Goal: Navigation & Orientation: Understand site structure

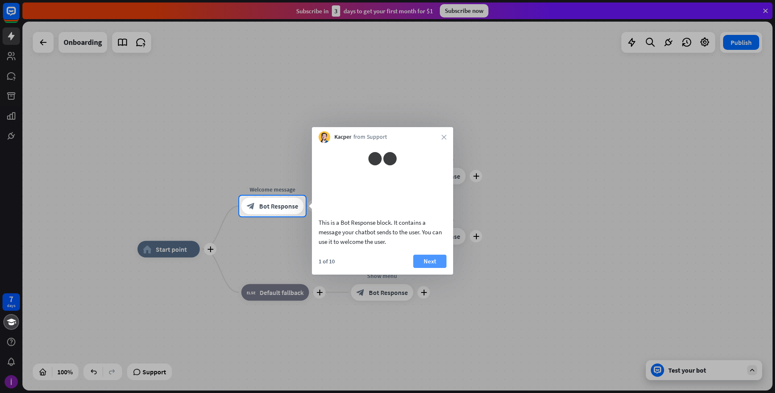
click at [438, 268] on button "Next" at bounding box center [429, 261] width 33 height 13
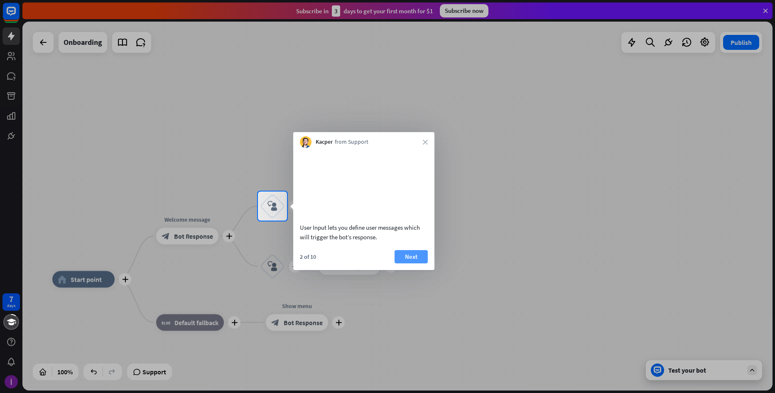
click at [423, 263] on button "Next" at bounding box center [411, 256] width 33 height 13
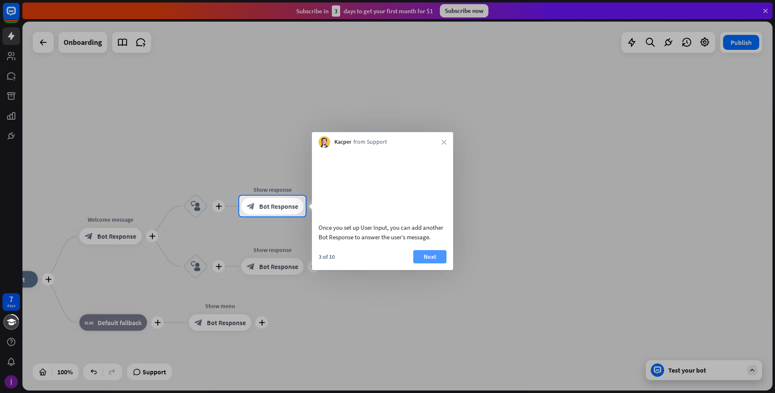
click at [423, 263] on button "Next" at bounding box center [429, 256] width 33 height 13
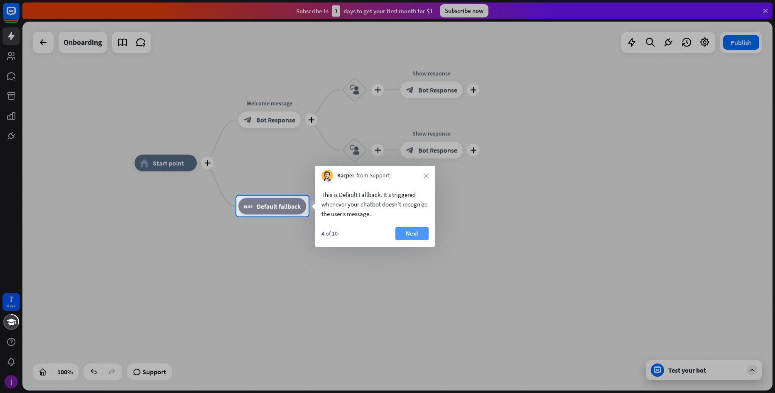
click at [411, 238] on button "Next" at bounding box center [411, 233] width 33 height 13
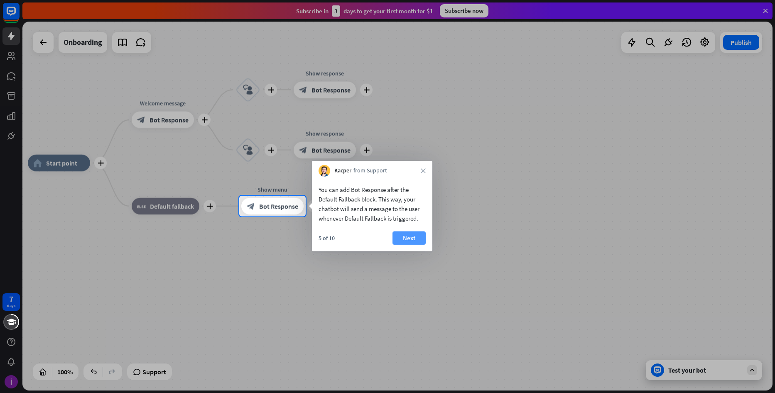
click at [411, 238] on button "Next" at bounding box center [409, 237] width 33 height 13
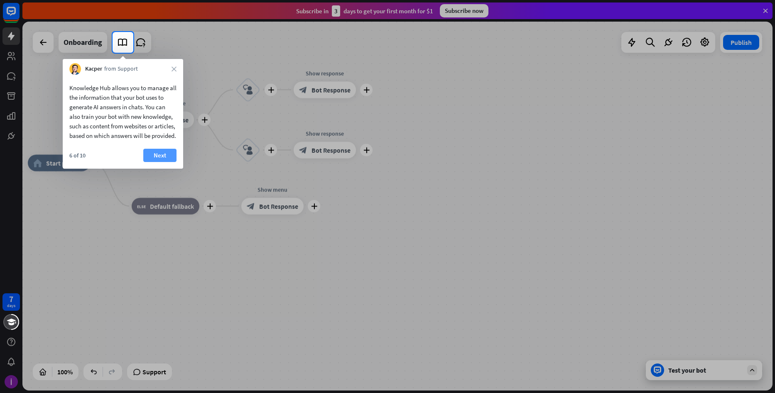
click at [163, 162] on button "Next" at bounding box center [159, 155] width 33 height 13
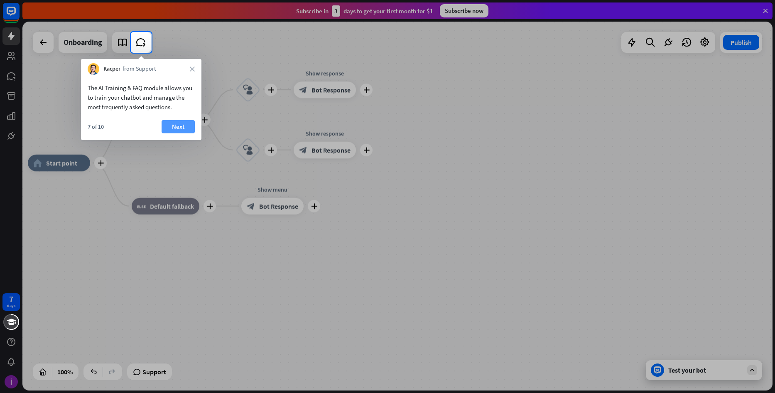
click at [171, 132] on button "Next" at bounding box center [178, 126] width 33 height 13
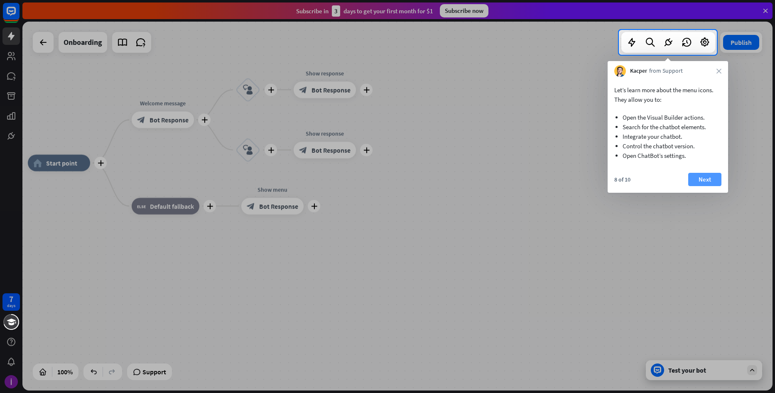
click at [709, 177] on button "Next" at bounding box center [704, 179] width 33 height 13
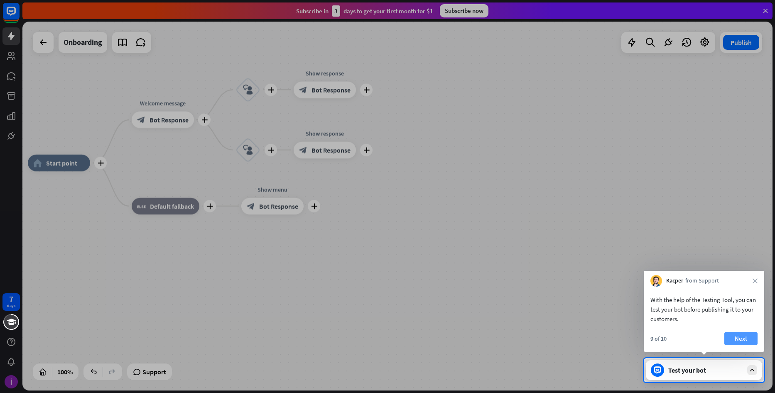
click at [737, 336] on button "Next" at bounding box center [740, 338] width 33 height 13
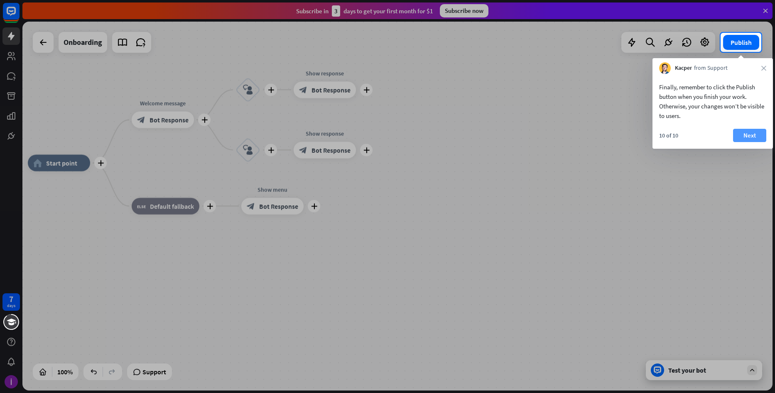
click at [751, 134] on button "Next" at bounding box center [749, 135] width 33 height 13
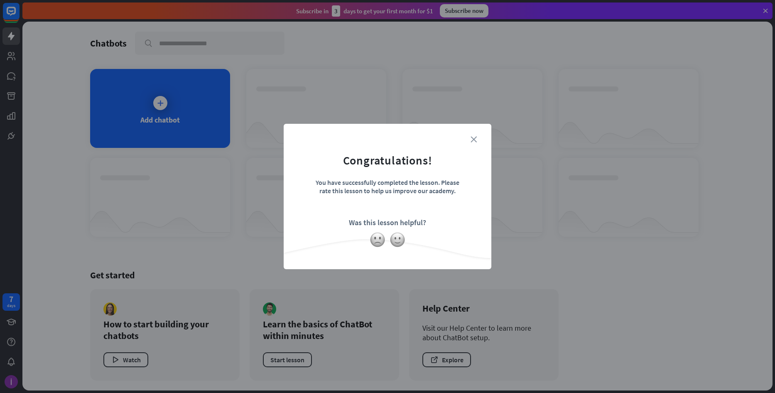
click at [475, 140] on icon "close" at bounding box center [474, 139] width 6 height 6
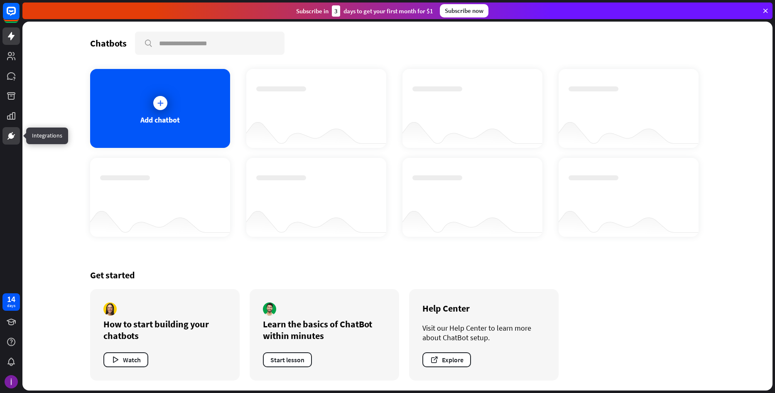
click at [6, 134] on link at bounding box center [10, 135] width 17 height 17
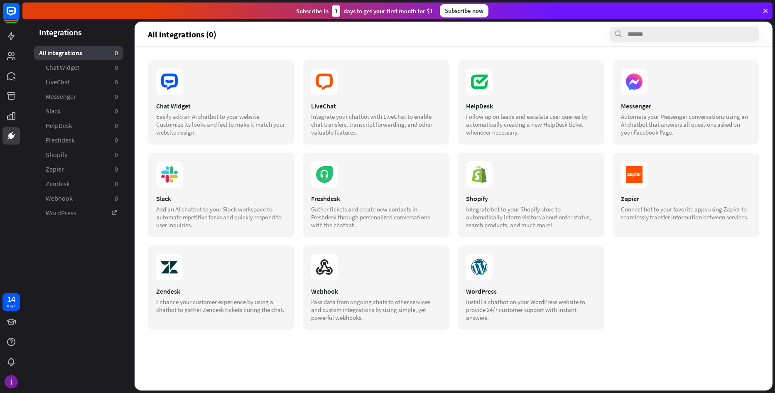
click at [763, 9] on icon at bounding box center [765, 10] width 7 height 7
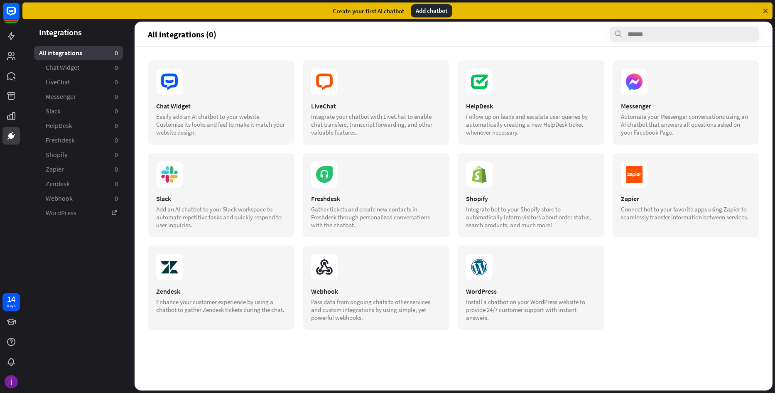
click at [763, 9] on icon at bounding box center [765, 10] width 7 height 7
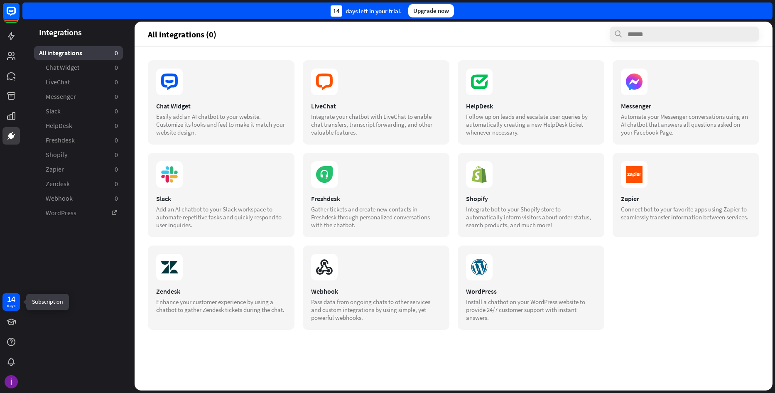
click at [14, 303] on div "days" at bounding box center [11, 306] width 8 height 6
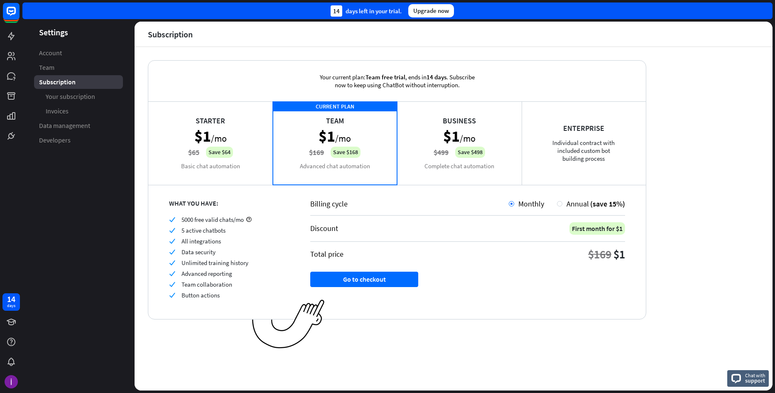
click at [453, 121] on div "Business $1 /mo $499 Save $498 Complete chat automation" at bounding box center [459, 142] width 125 height 83
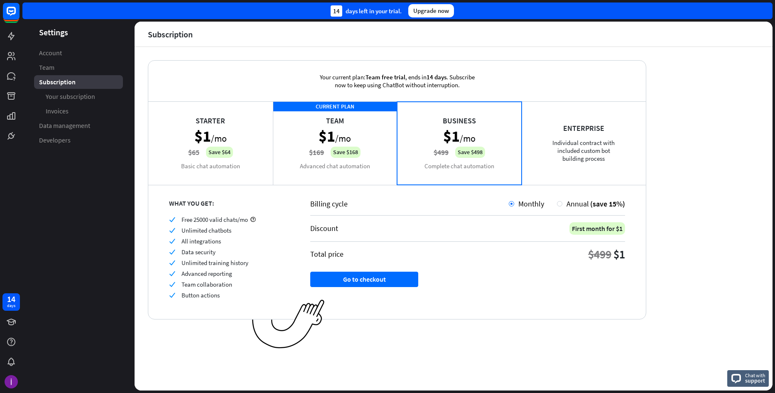
click at [561, 128] on div "Enterprise Individual contract with included custom bot building process" at bounding box center [584, 142] width 125 height 83
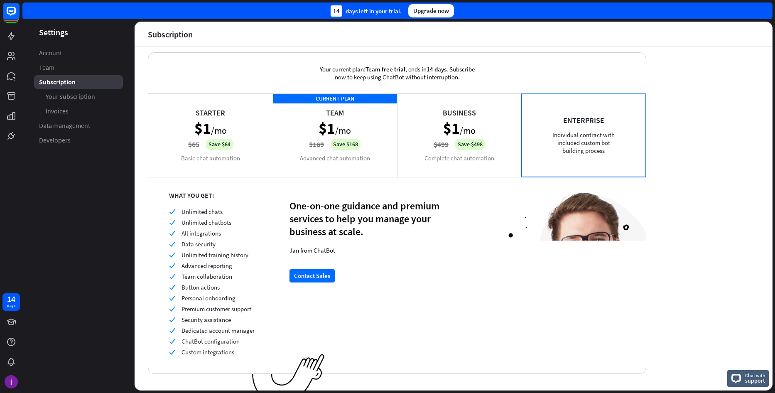
scroll to position [21, 0]
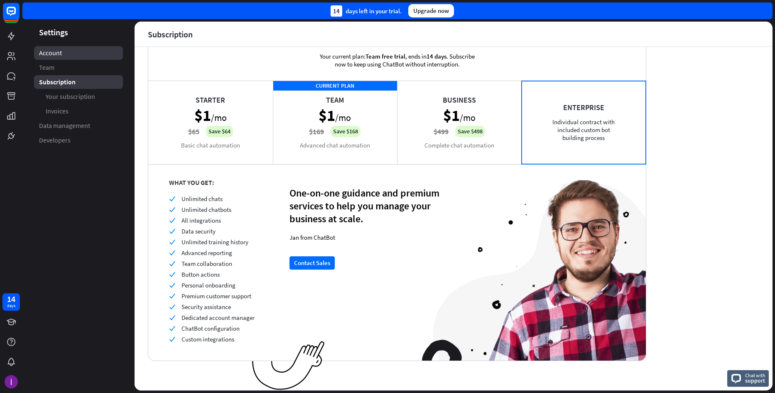
click at [56, 53] on span "Account" at bounding box center [50, 53] width 23 height 9
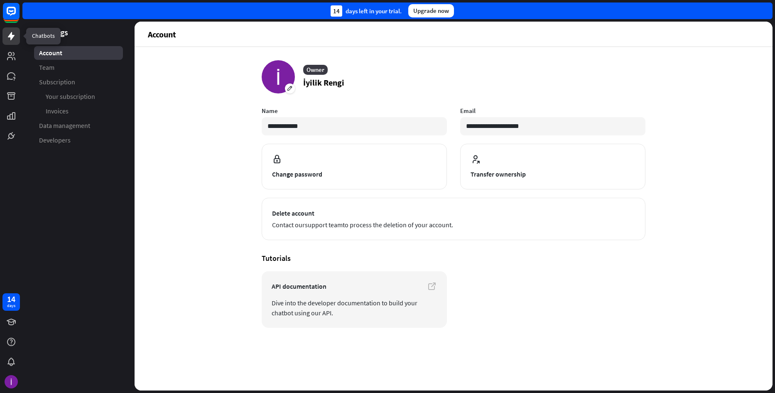
click at [7, 38] on icon at bounding box center [11, 36] width 10 height 10
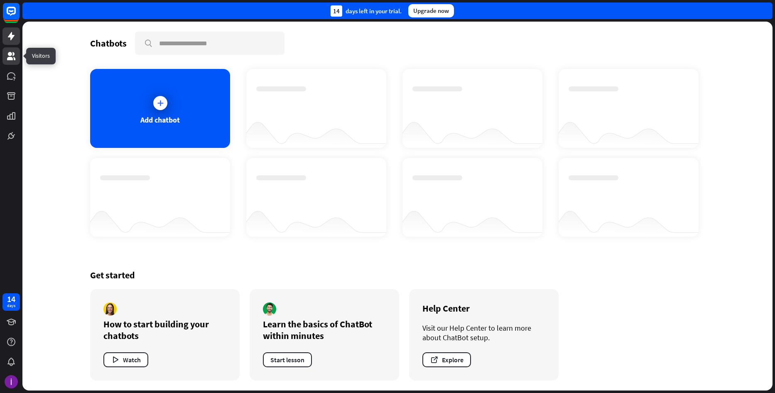
click at [9, 61] on link at bounding box center [10, 55] width 17 height 17
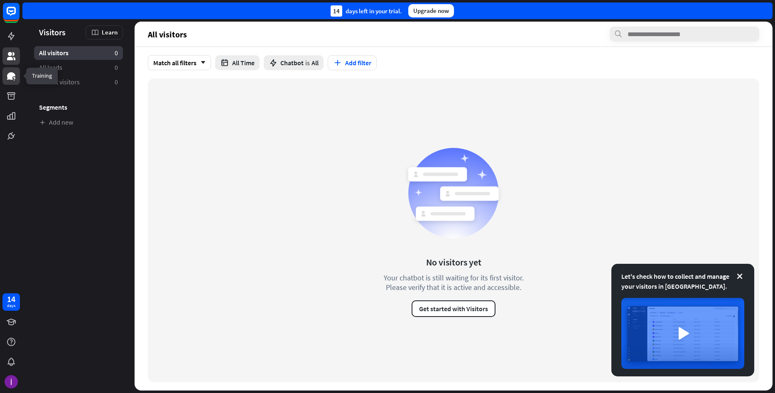
click at [13, 76] on icon at bounding box center [11, 75] width 8 height 7
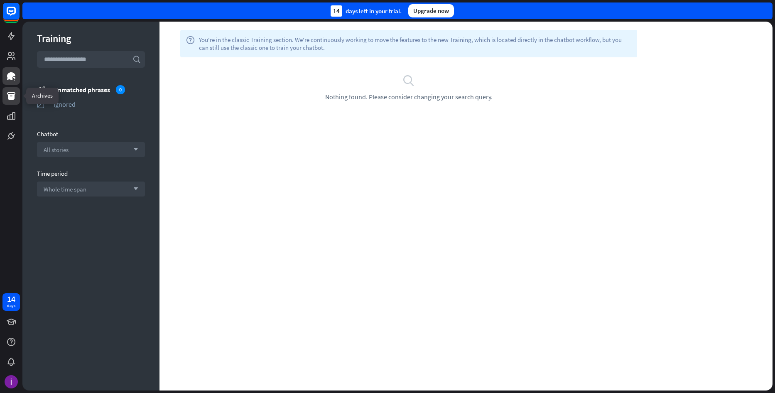
click at [12, 95] on icon at bounding box center [11, 95] width 8 height 7
